Goal: Task Accomplishment & Management: Manage account settings

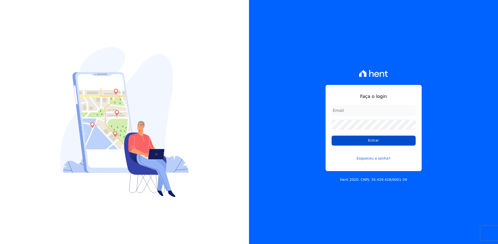
type input "vyviane.martinsgruporei@gmail.com"
click at [366, 141] on input "Entrar" at bounding box center [373, 141] width 84 height 10
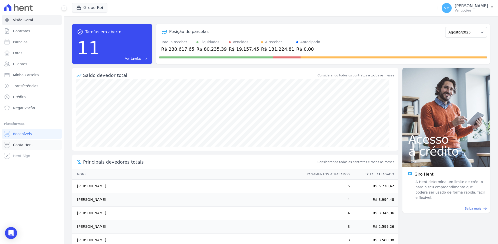
click at [23, 145] on span "Conta Hent" at bounding box center [23, 145] width 20 height 5
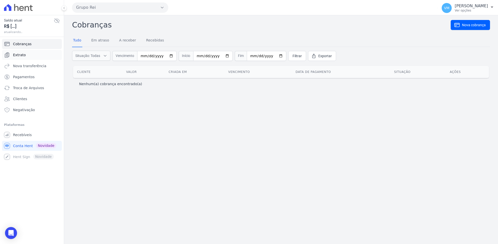
click at [22, 53] on span "Extrato" at bounding box center [19, 55] width 13 height 5
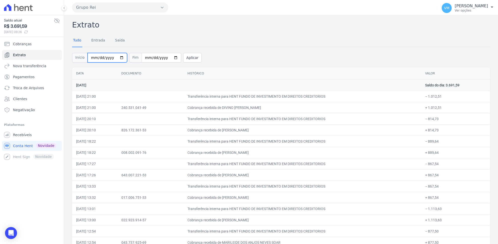
click at [118, 56] on input "[DATE]" at bounding box center [108, 58] width 40 height 10
type input "[DATE]"
click at [167, 57] on input "[DATE]" at bounding box center [162, 58] width 40 height 10
type input "[DATE]"
click at [186, 58] on button "Aplicar" at bounding box center [192, 58] width 19 height 10
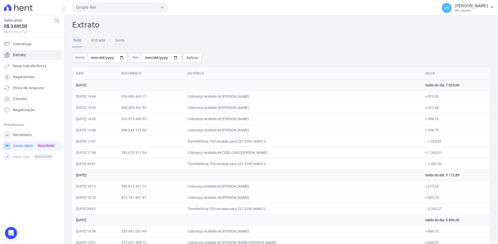
drag, startPoint x: 0, startPoint y: 4, endPoint x: 339, endPoint y: 97, distance: 351.2
click at [339, 97] on div "Saldo atual R$ 3.691,59 12/08/2025, 09:26 Cobranças Extrato Nova transferência …" at bounding box center [249, 122] width 498 height 244
click at [215, 44] on div "Tudo Entrada Saída" at bounding box center [281, 41] width 418 height 12
drag, startPoint x: 70, startPoint y: 26, endPoint x: 233, endPoint y: 92, distance: 175.2
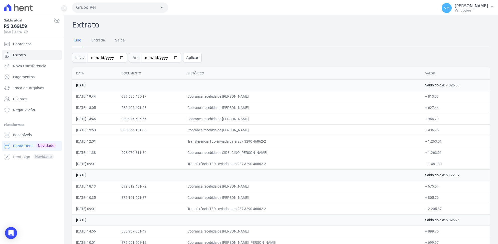
click at [63, 8] on icon at bounding box center [64, 8] width 3 height 3
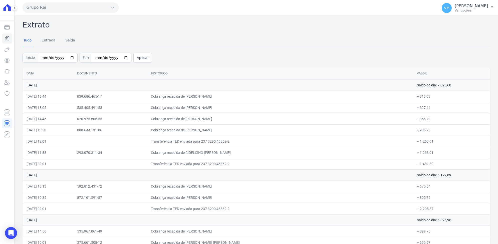
click at [4, 2] on div at bounding box center [7, 7] width 10 height 15
drag, startPoint x: 3, startPoint y: 3, endPoint x: 309, endPoint y: 235, distance: 384.4
click at [309, 235] on div "Saldo atual R$ 3.691,59 12/08/2025, 09:26 Cobranças Extrato Nova transferência …" at bounding box center [249, 122] width 498 height 244
click at [71, 30] on h2 "Extrato" at bounding box center [256, 24] width 467 height 11
click at [77, 28] on h2 "Extrato" at bounding box center [256, 24] width 467 height 11
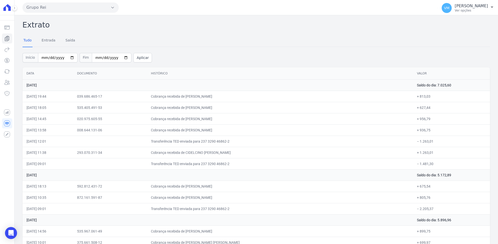
click at [63, 29] on h2 "Extrato" at bounding box center [256, 24] width 467 height 11
click at [53, 8] on button "Grupo Rei" at bounding box center [71, 8] width 96 height 10
click at [55, 2] on div "Grupo Rei Você possui apenas um empreendimento Aplicar" at bounding box center [229, 8] width 413 height 16
click at [269, 127] on td "Cobrança recebida de RONI RIBEIRO NEVES" at bounding box center [280, 130] width 266 height 11
click at [269, 126] on td "Cobrança recebida de RONI RIBEIRO NEVES" at bounding box center [280, 130] width 266 height 11
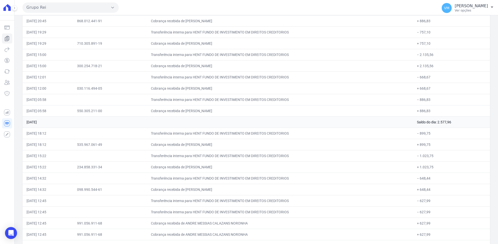
scroll to position [2158, 0]
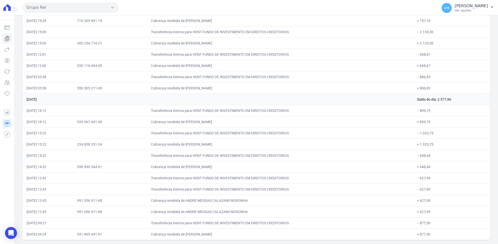
drag, startPoint x: 5, startPoint y: 22, endPoint x: 408, endPoint y: 242, distance: 459.2
click at [408, 242] on div "Saldo atual R$ 3.691,59 12/08/2025, 09:26 Cobranças Extrato Nova transferência …" at bounding box center [249, 122] width 498 height 244
copy div "Grupo Rei Você possui apenas um empreendimento Aplicar VM Vyviane Martins Ver o…"
